Goal: Information Seeking & Learning: Learn about a topic

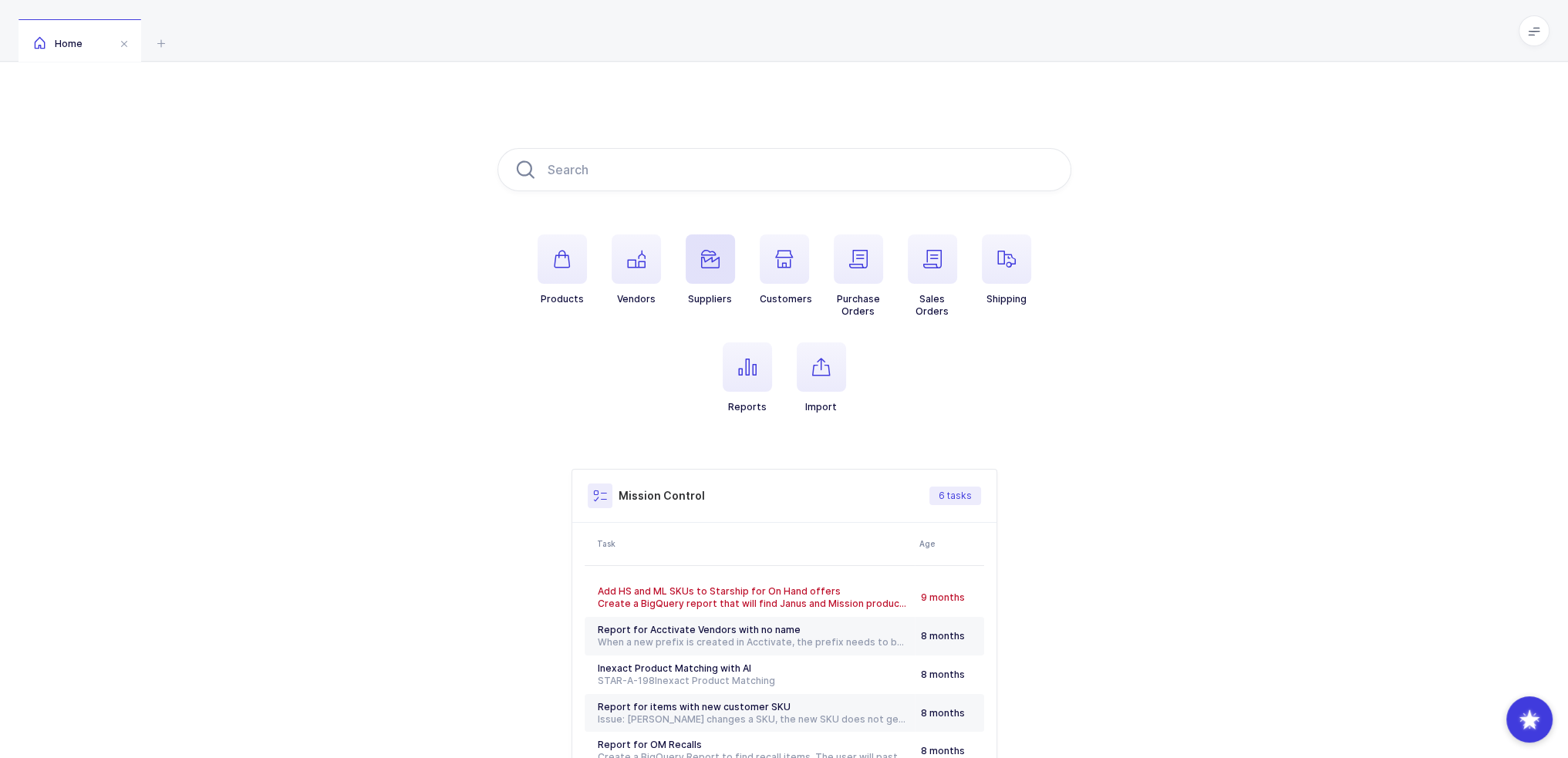
click at [705, 268] on span "button" at bounding box center [710, 259] width 50 height 50
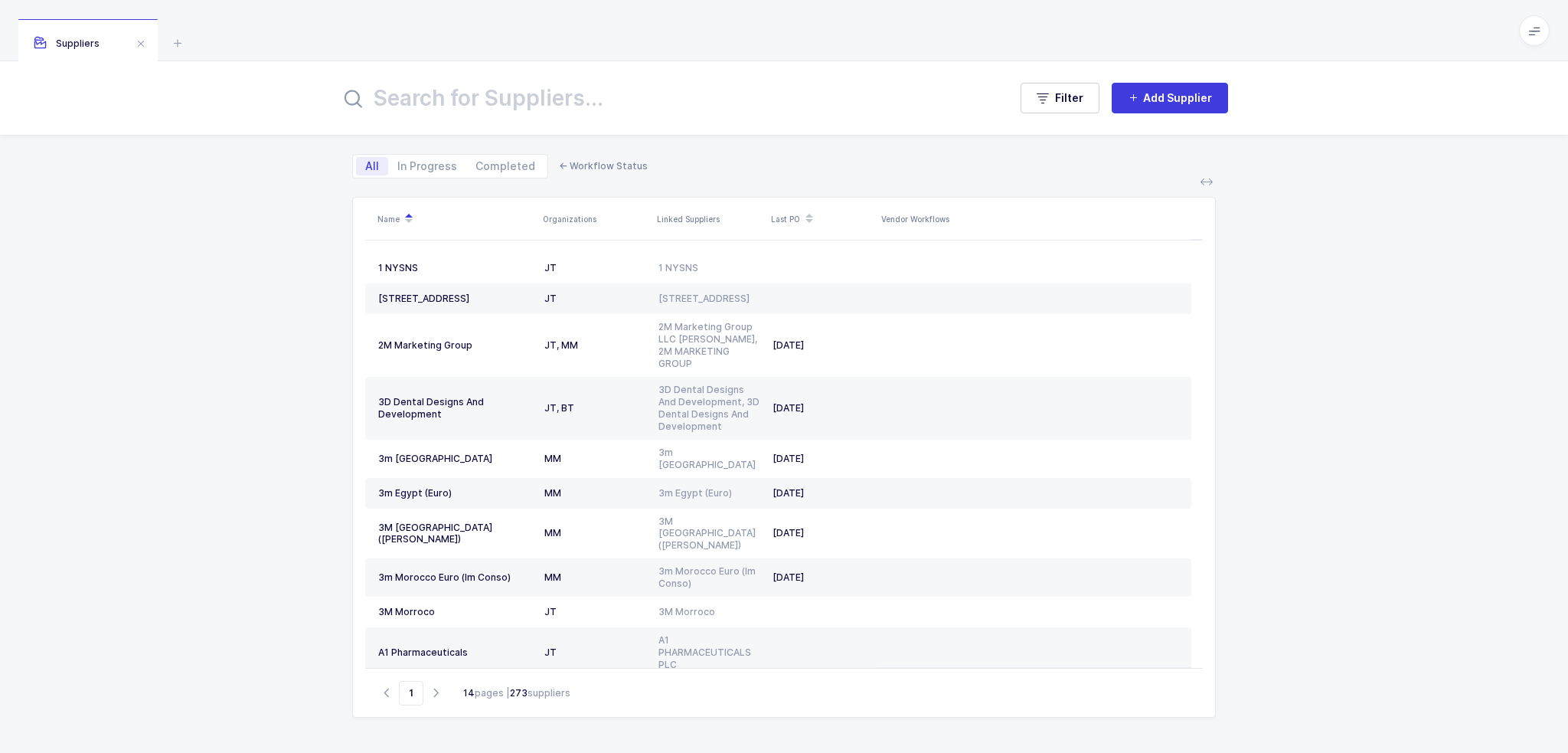
click at [544, 115] on input "text" at bounding box center [665, 98] width 650 height 37
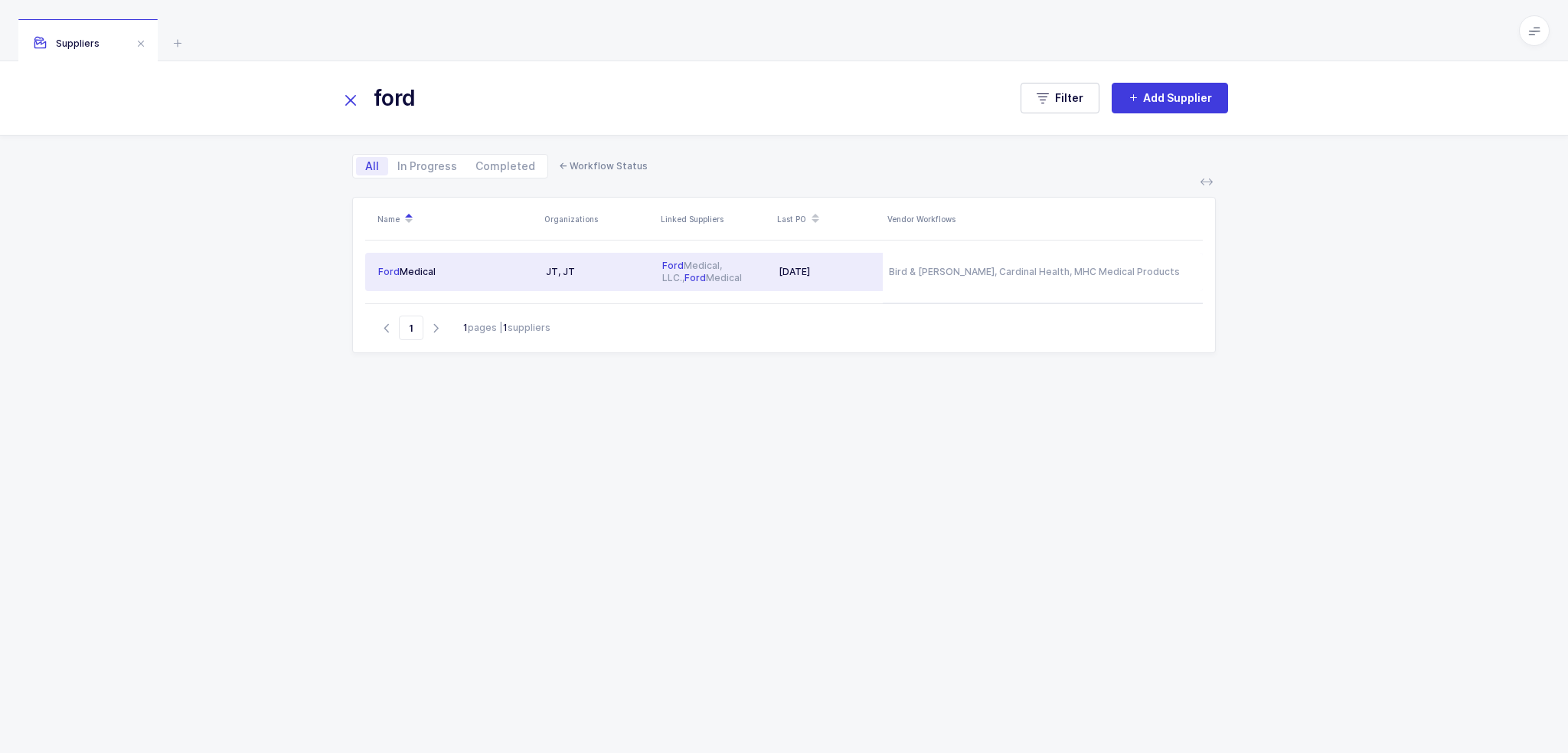
type input "ford"
click at [620, 274] on div "JT, JT" at bounding box center [597, 272] width 104 height 13
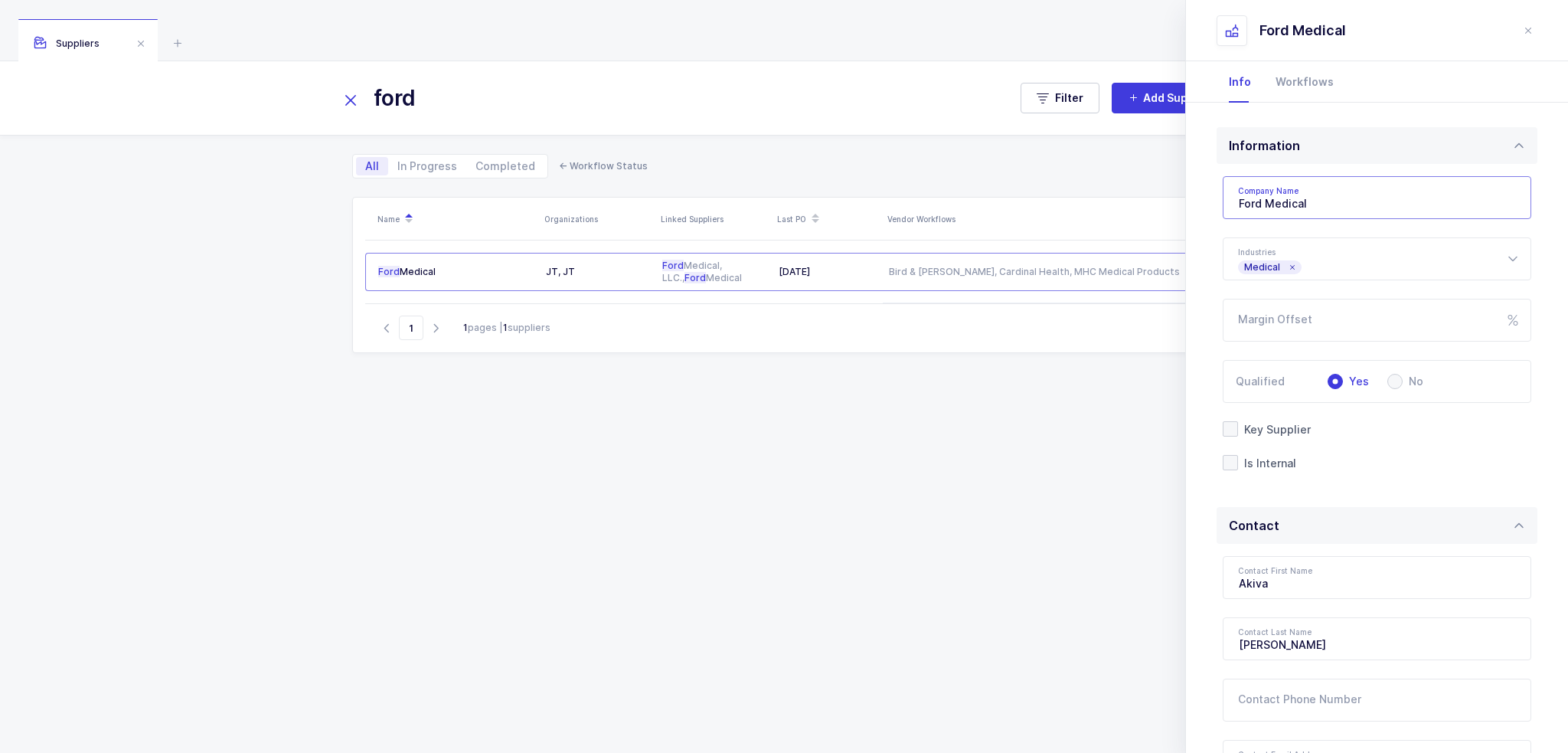
drag, startPoint x: 1326, startPoint y: 205, endPoint x: 1122, endPoint y: 216, distance: 204.3
click at [1122, 216] on div "ford Filter Add Supplier All In Progress Completed ← Workflow Status Name Organ…" at bounding box center [784, 406] width 1568 height 691
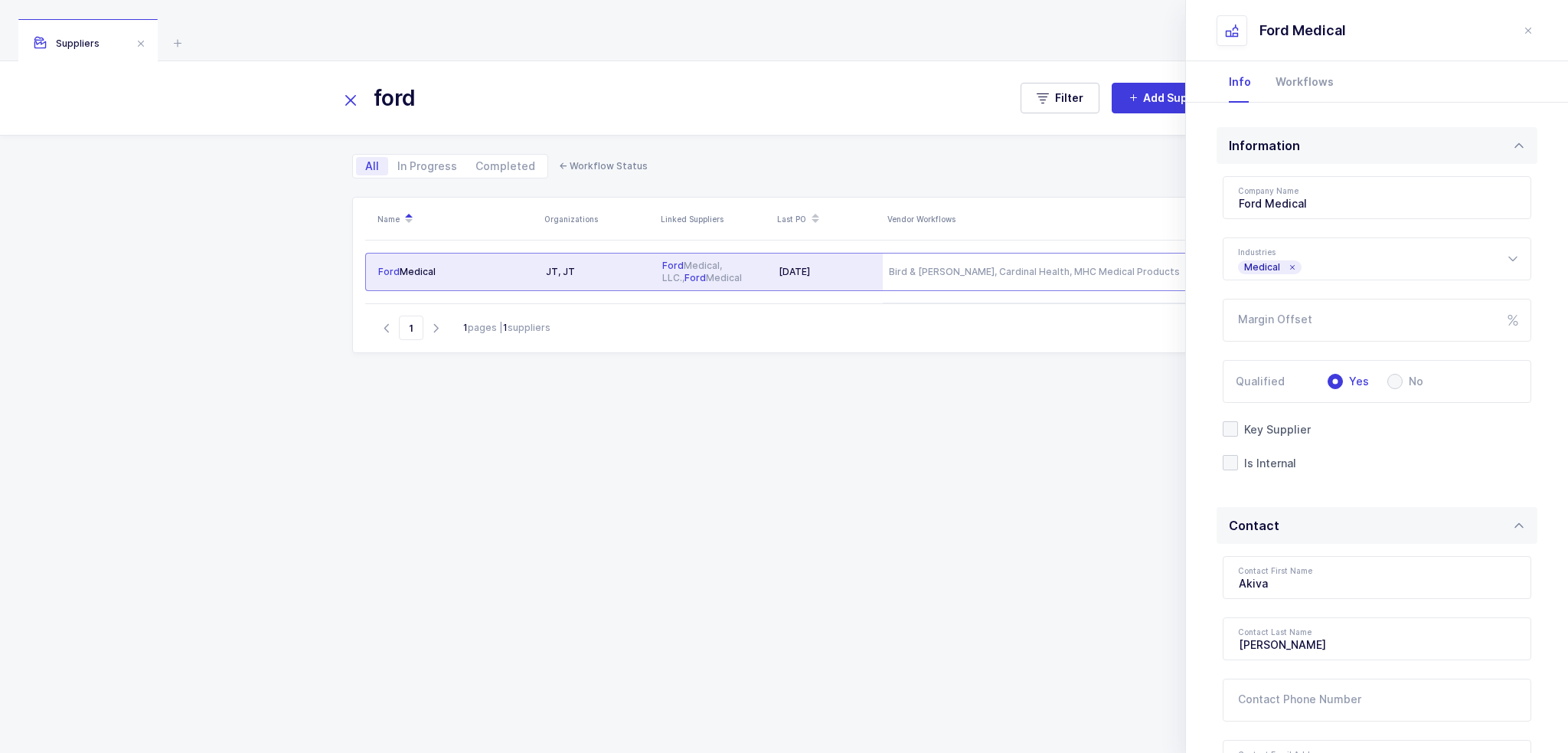
click at [856, 269] on div "09/11/2025" at bounding box center [827, 272] width 98 height 13
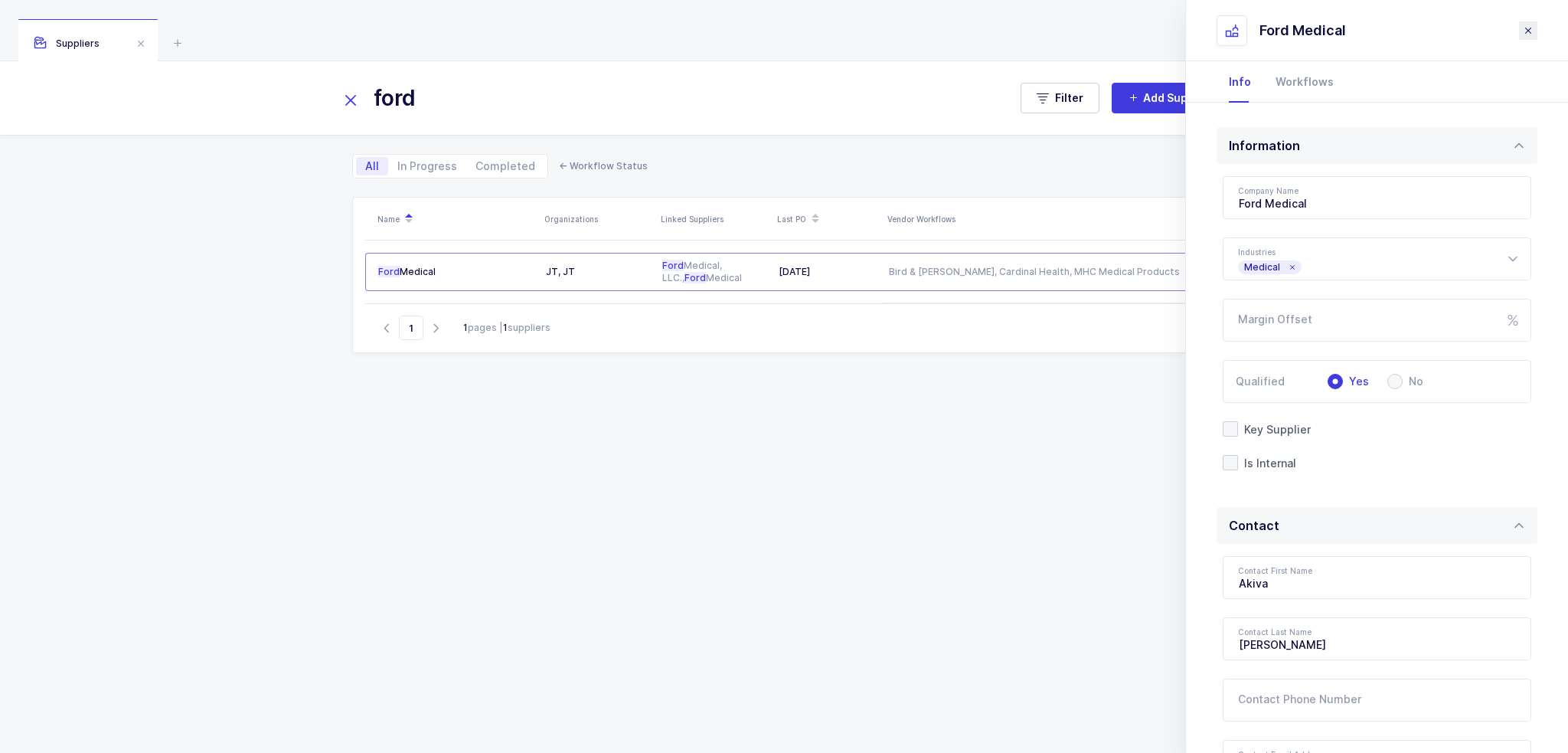
click at [1525, 31] on icon "close drawer" at bounding box center [1528, 30] width 13 height 13
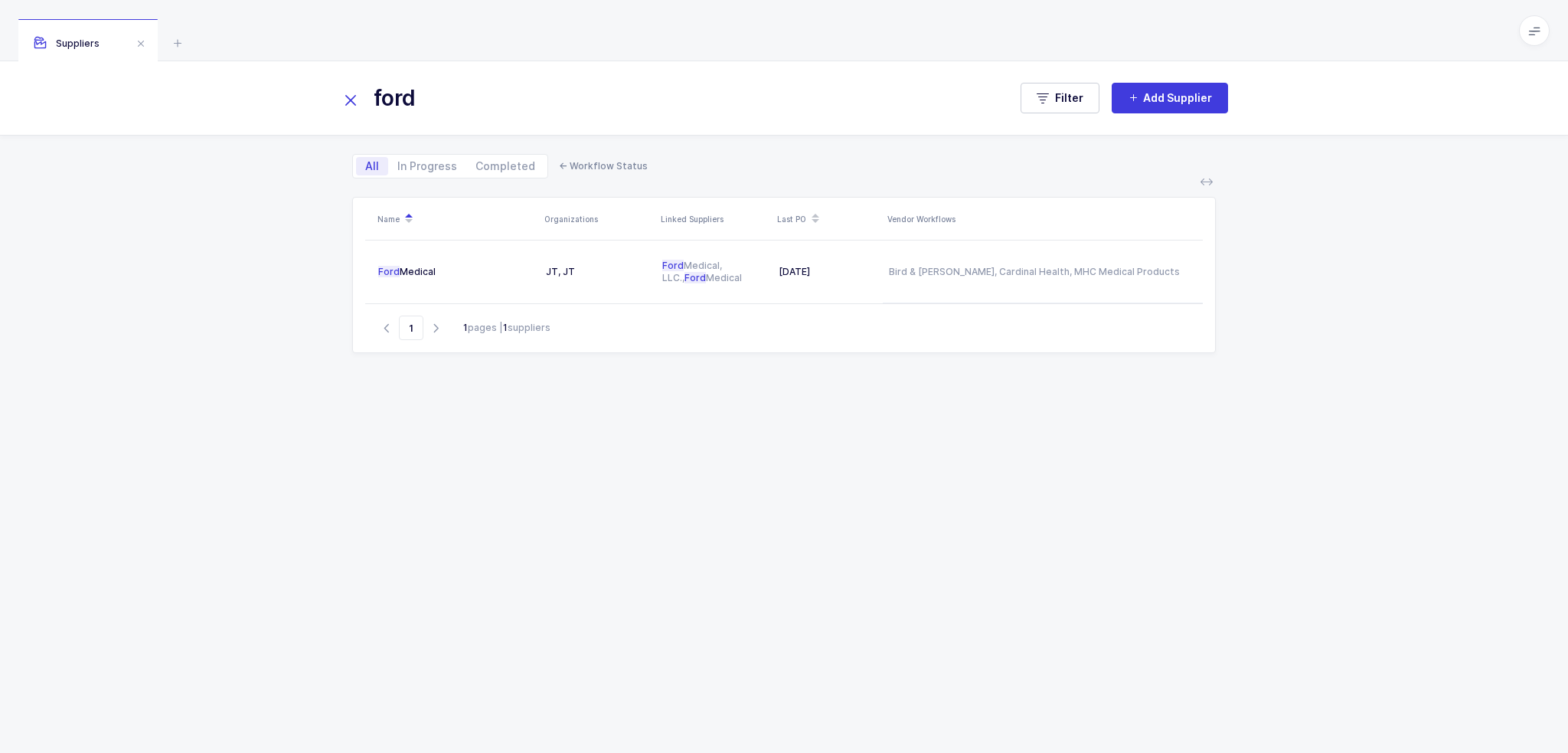
click at [355, 99] on icon at bounding box center [351, 100] width 22 height 22
drag, startPoint x: 471, startPoint y: 99, endPoint x: 369, endPoint y: 108, distance: 102.4
click at [369, 108] on input "text" at bounding box center [665, 98] width 650 height 37
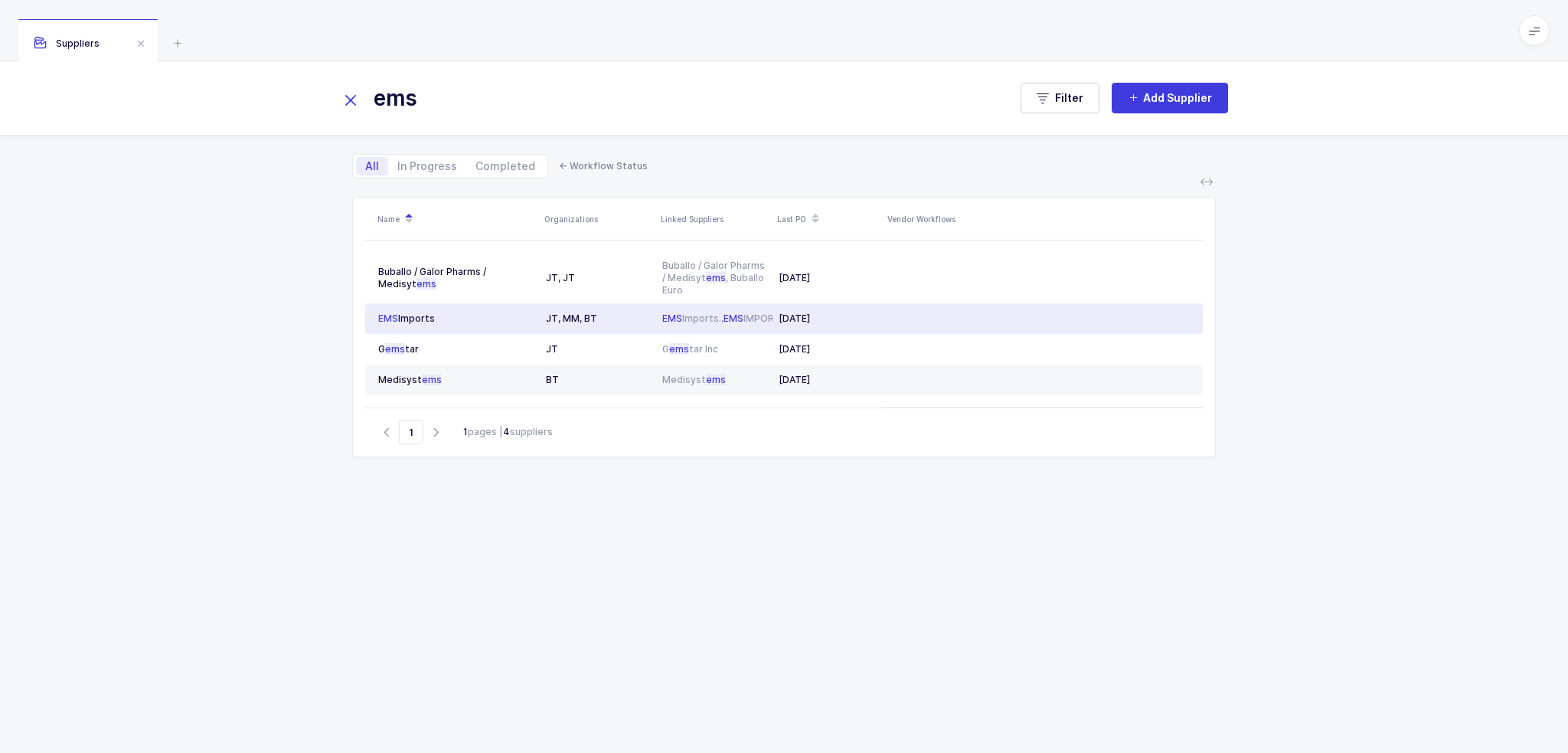
type input "ems"
click at [444, 321] on div "EMS Imports" at bounding box center [456, 318] width 155 height 13
type input "EMS Imports"
radio input "false"
radio input "true"
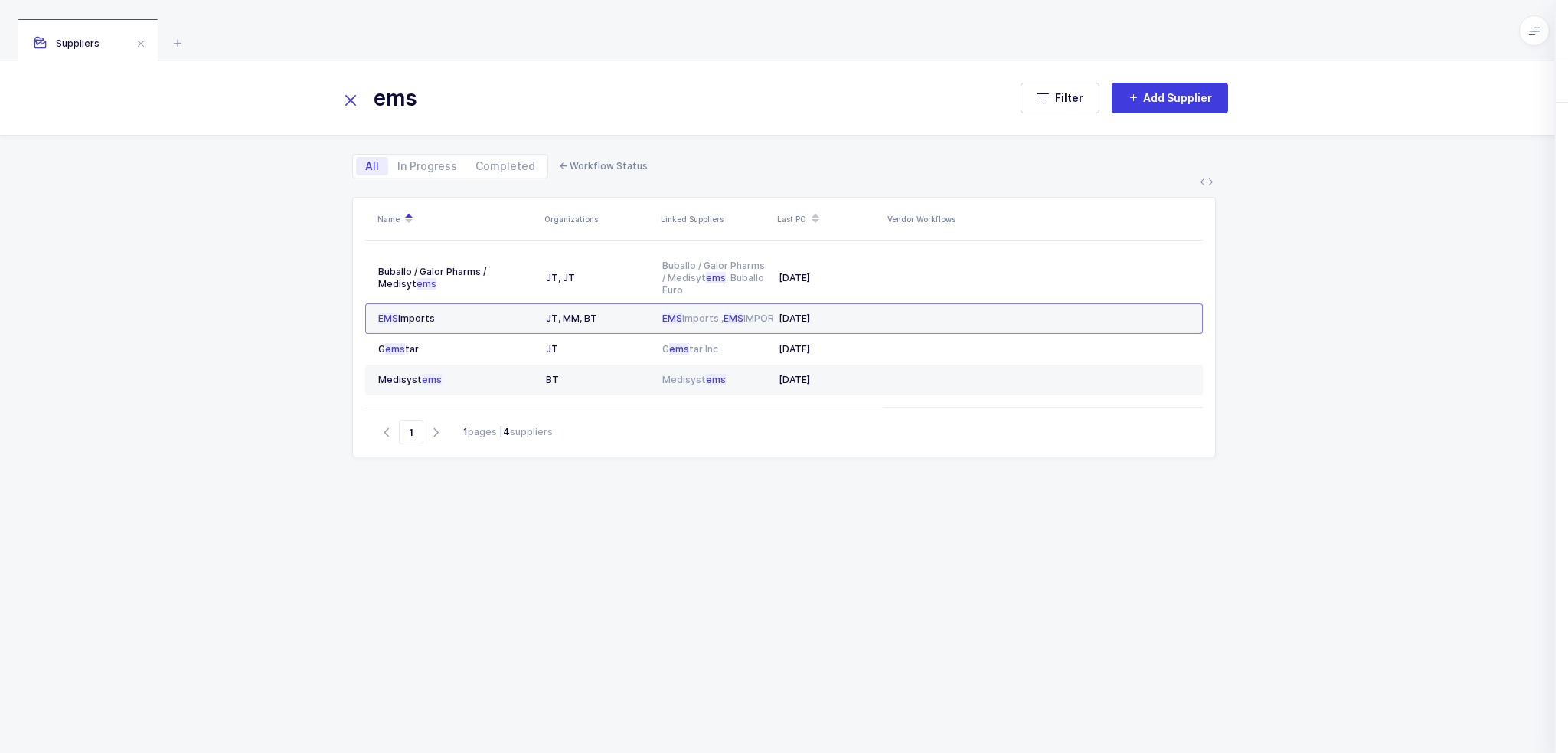
click at [230, 303] on div "ems Filter Add Supplier All In Progress Completed ← Workflow Status Name Organi…" at bounding box center [784, 406] width 1568 height 691
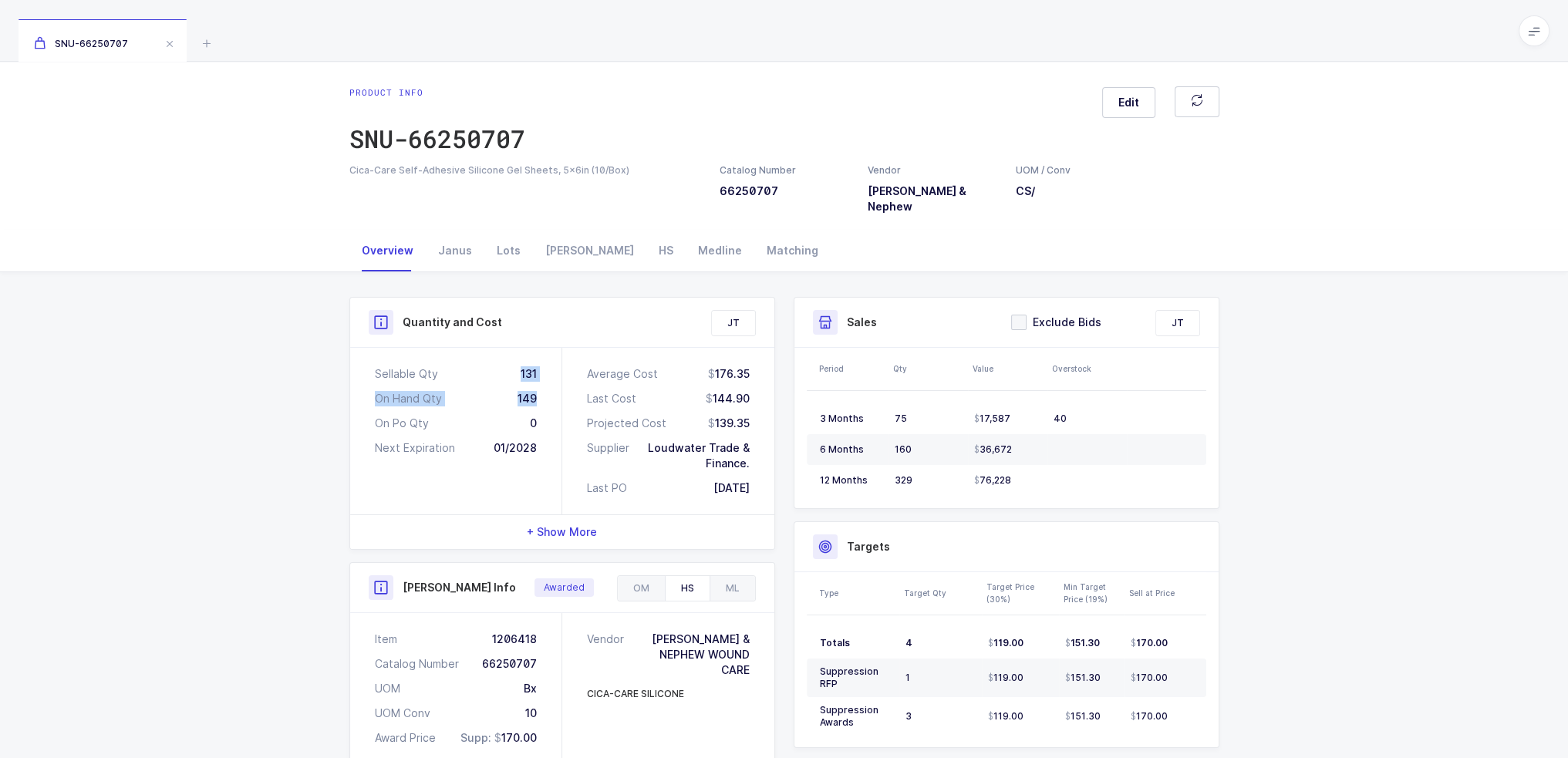
drag, startPoint x: 480, startPoint y: 361, endPoint x: 550, endPoint y: 385, distance: 74.0
click at [550, 385] on div "Sellable Qty 131 On Hand Qty 149 On Po Qty 0 Next Expiration 01/2028" at bounding box center [456, 431] width 212 height 167
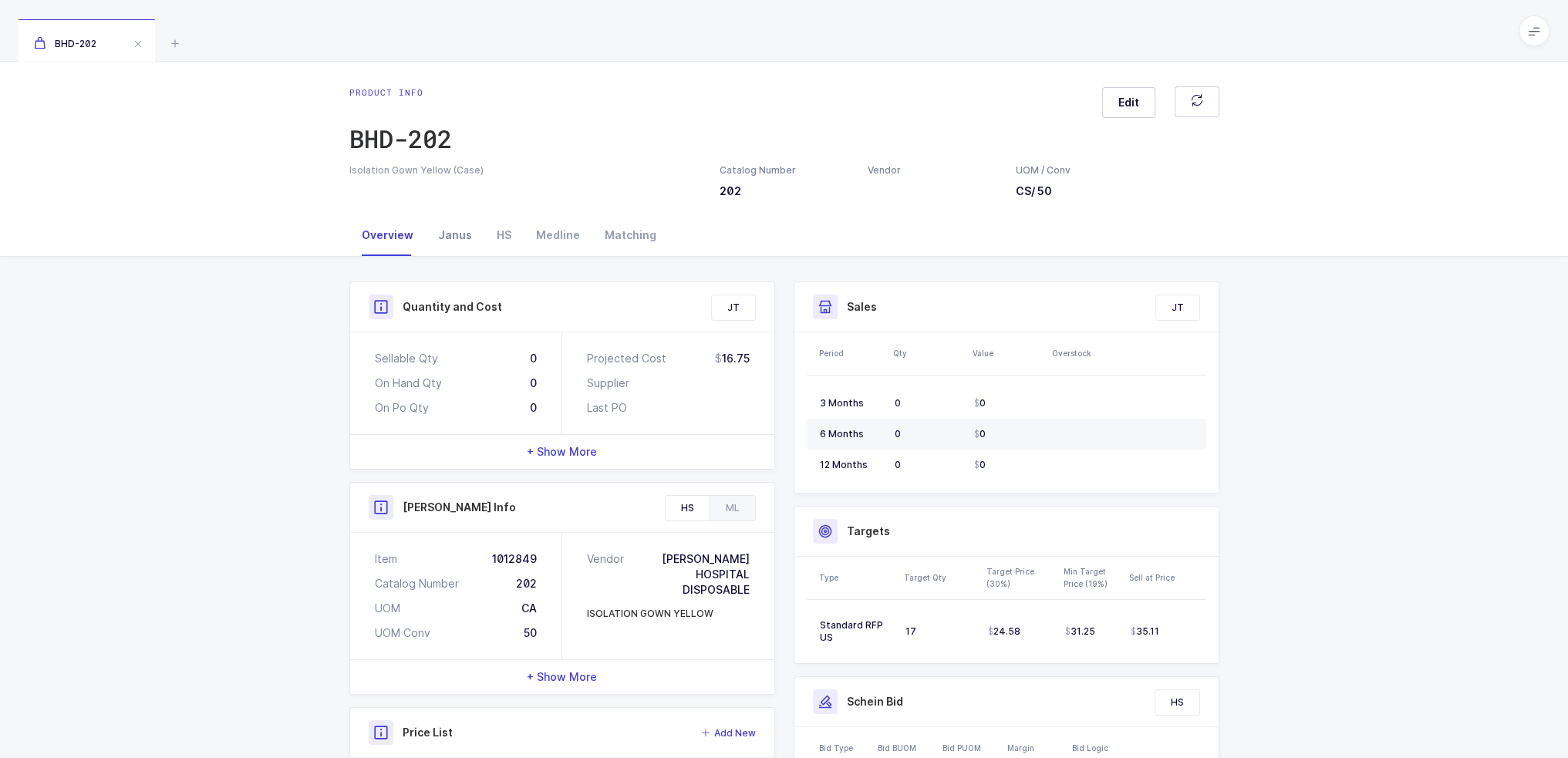
click at [470, 232] on div "Janus" at bounding box center [455, 235] width 59 height 41
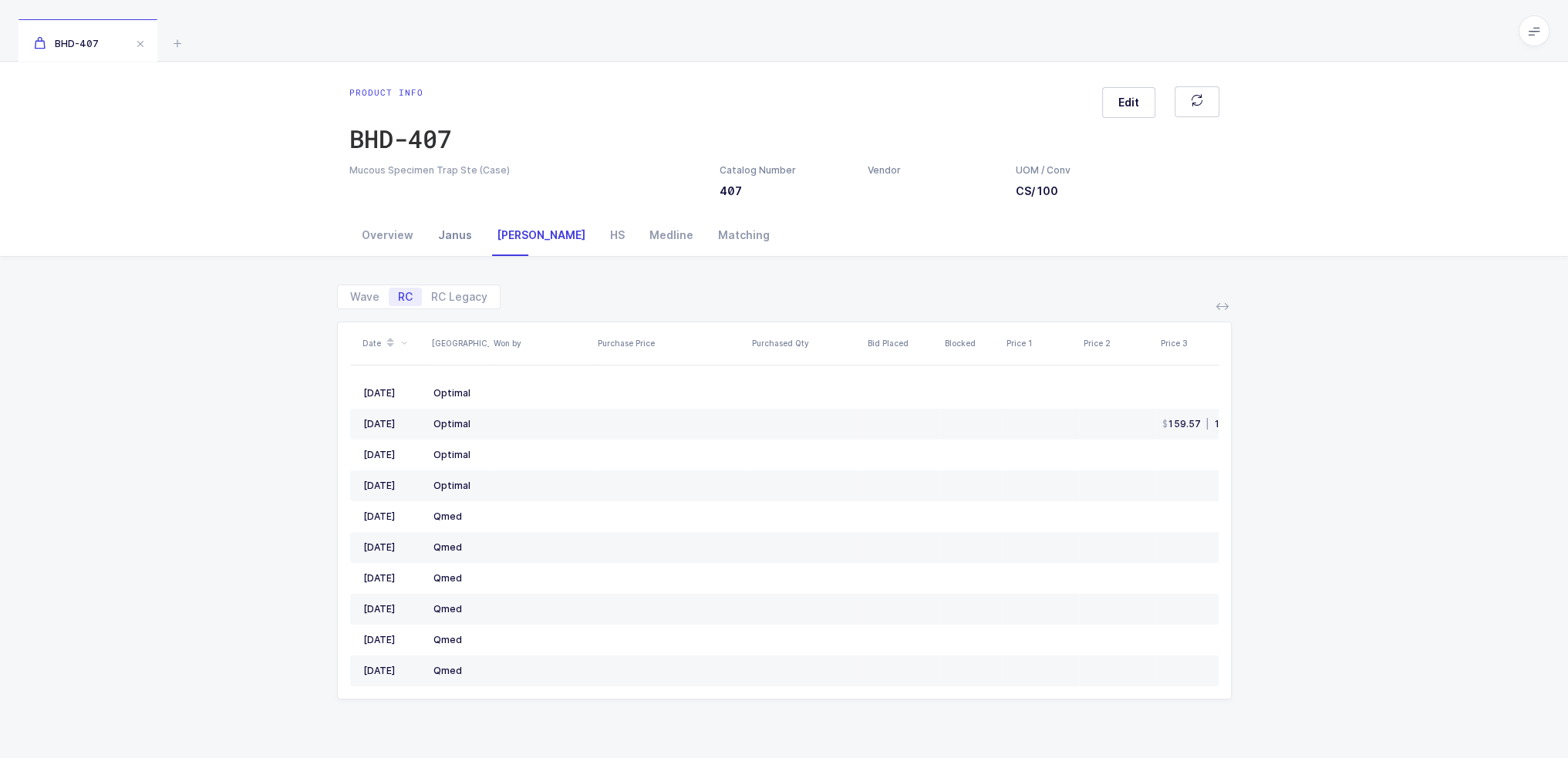
click at [445, 240] on div "Janus" at bounding box center [455, 235] width 59 height 41
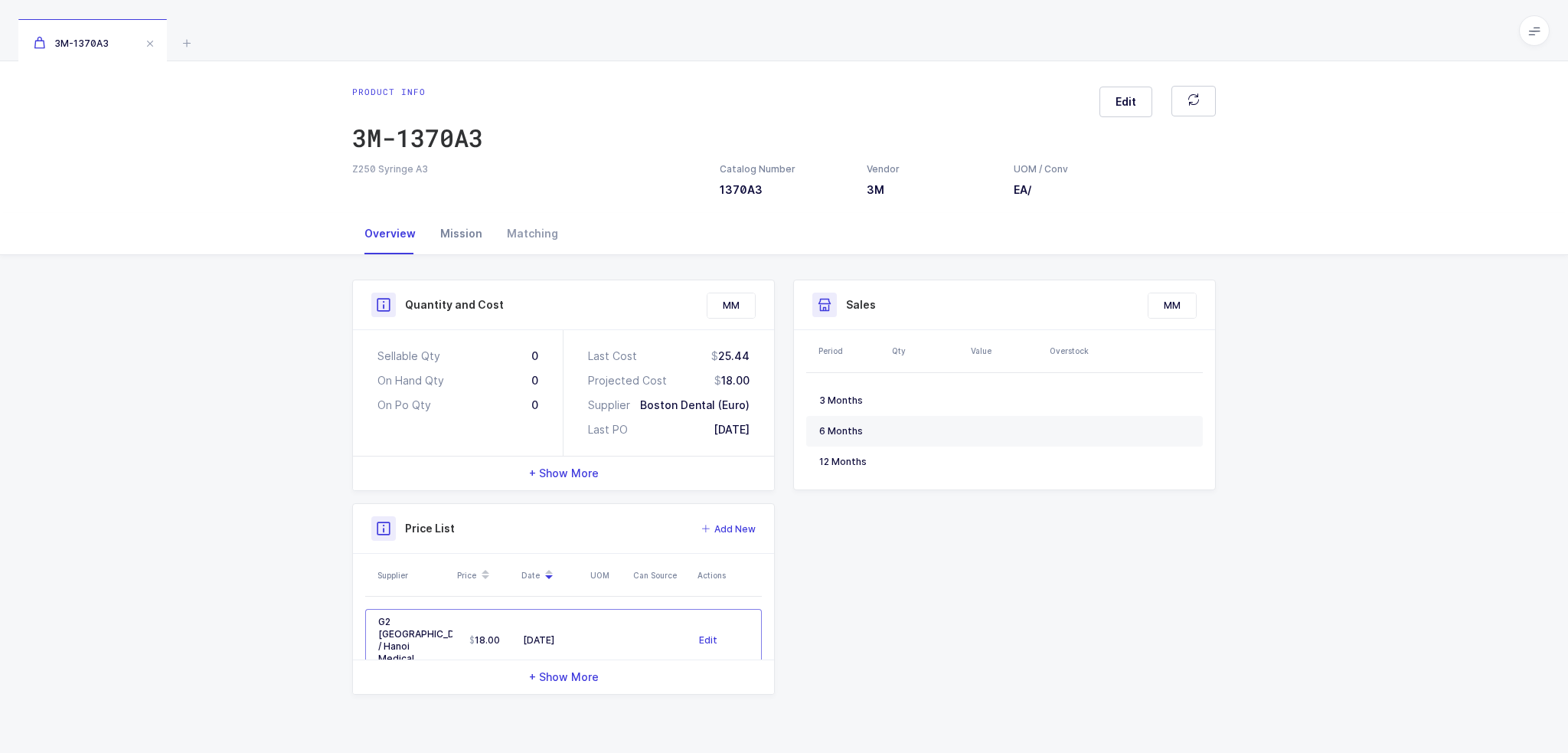
click at [449, 240] on div "Mission" at bounding box center [461, 233] width 67 height 41
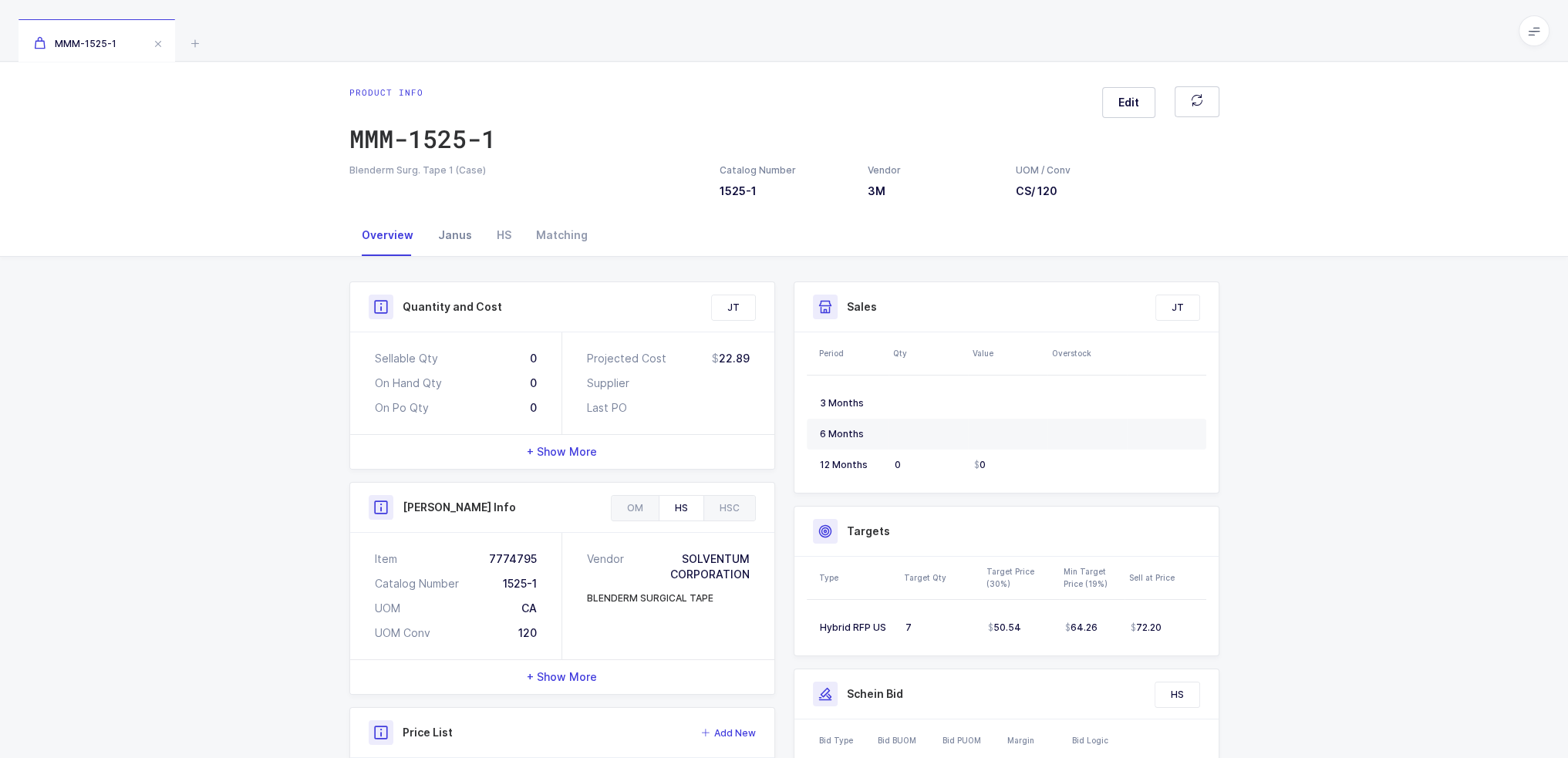
click at [464, 243] on div "Janus" at bounding box center [455, 235] width 59 height 41
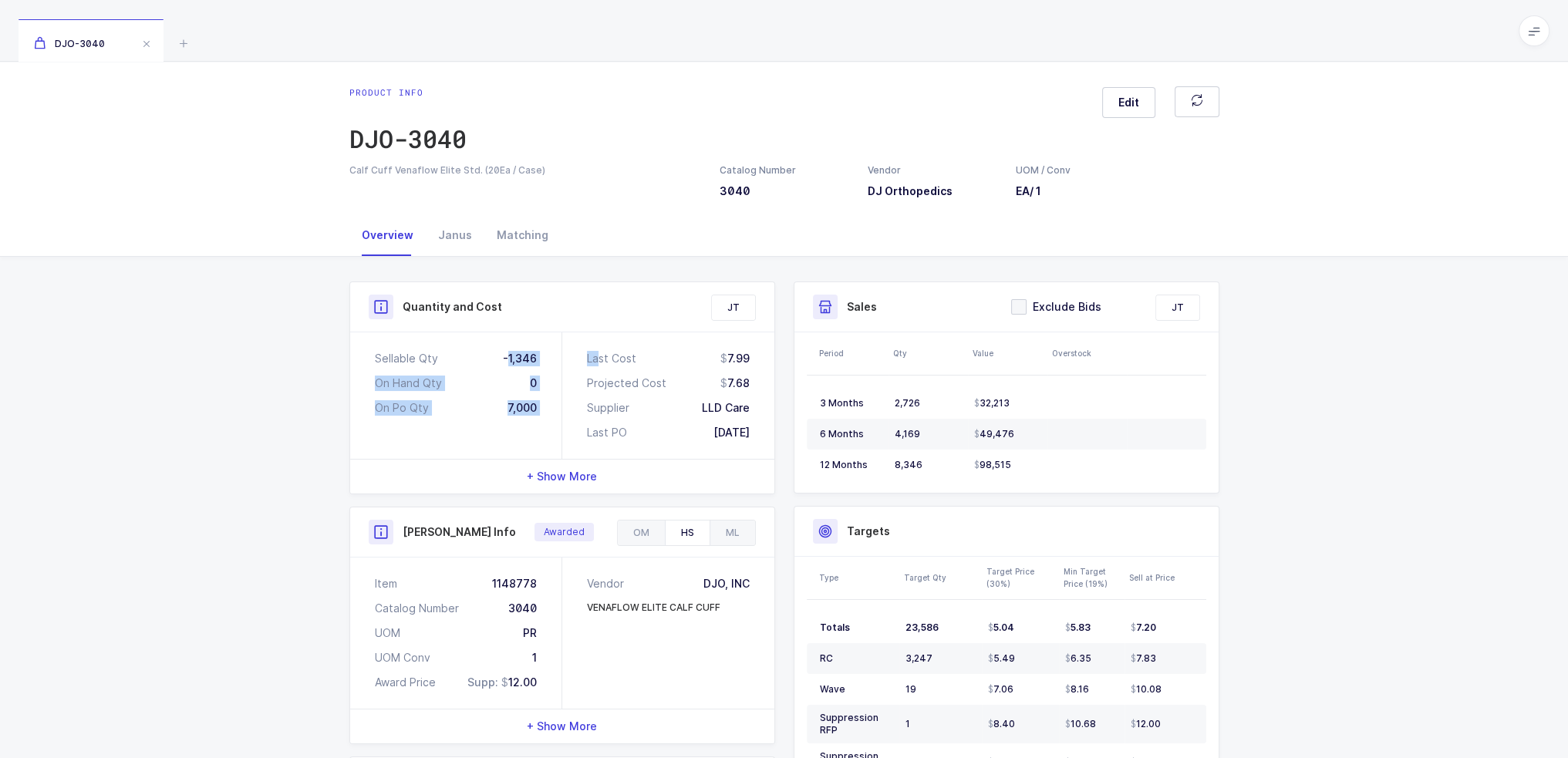
drag, startPoint x: 513, startPoint y: 354, endPoint x: 598, endPoint y: 361, distance: 85.3
click at [598, 361] on div "Sellable Qty -1,346 On Hand Qty 0 On Po Qty 7,000 Last Cost 7.99 Projected Cost…" at bounding box center [562, 395] width 424 height 126
click at [598, 361] on div "Last Cost" at bounding box center [611, 358] width 50 height 15
